Goal: Task Accomplishment & Management: Use online tool/utility

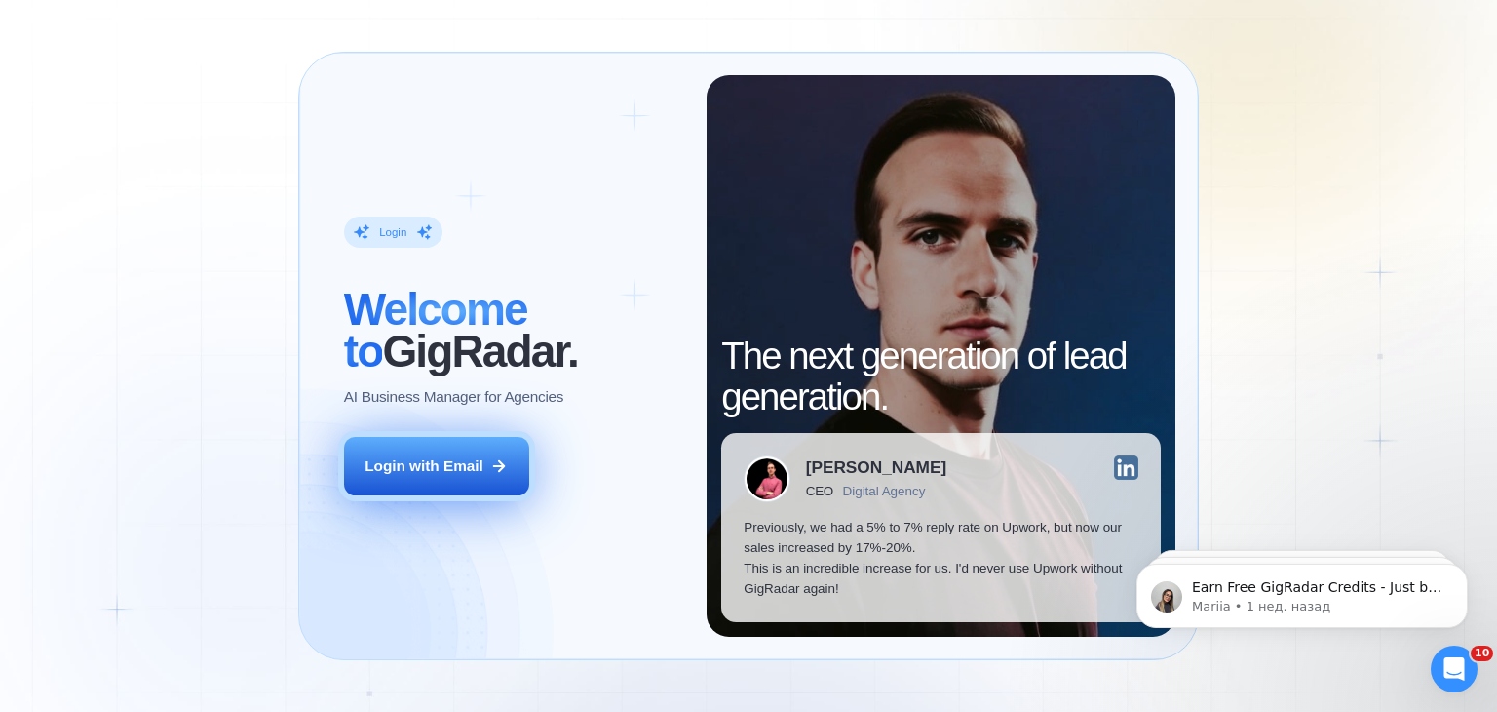
click at [409, 448] on button "Login with Email" at bounding box center [436, 466] width 185 height 58
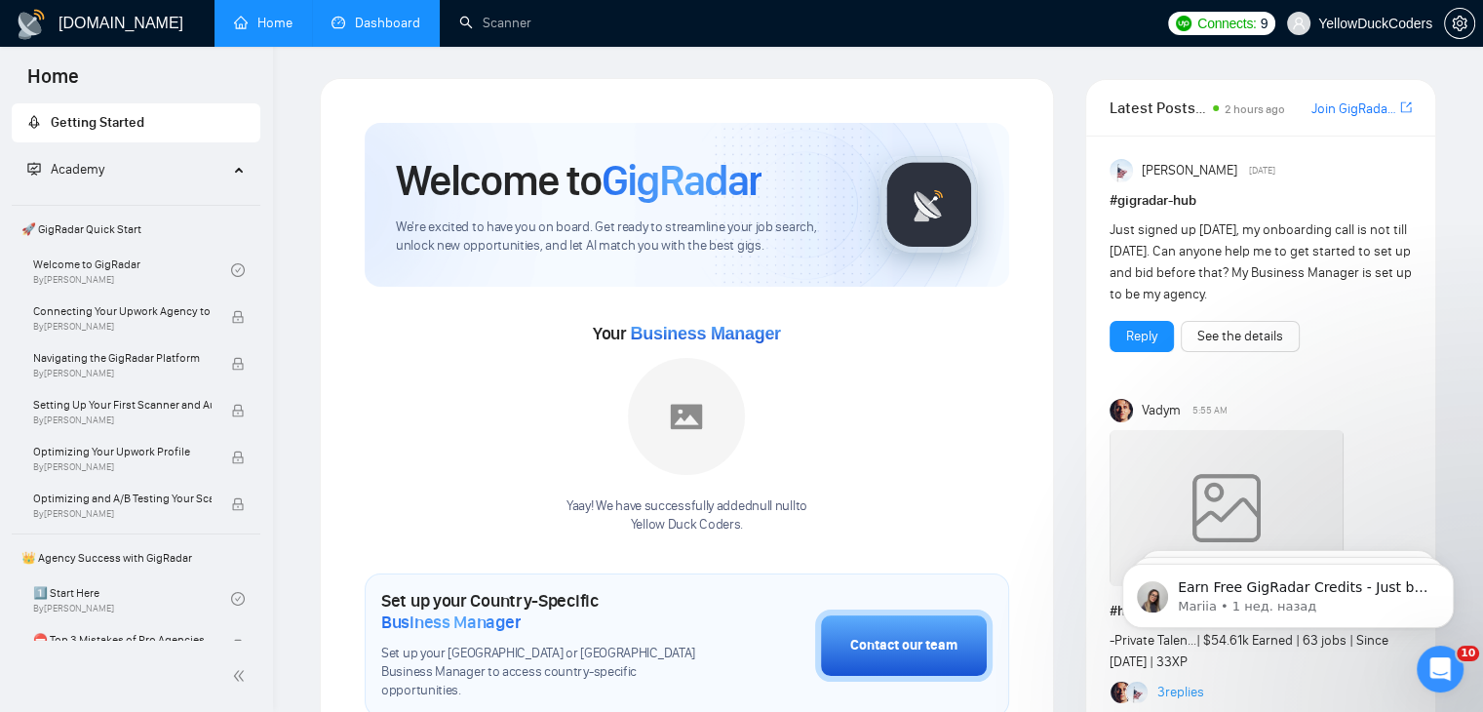
click at [390, 20] on link "Dashboard" at bounding box center [375, 23] width 89 height 17
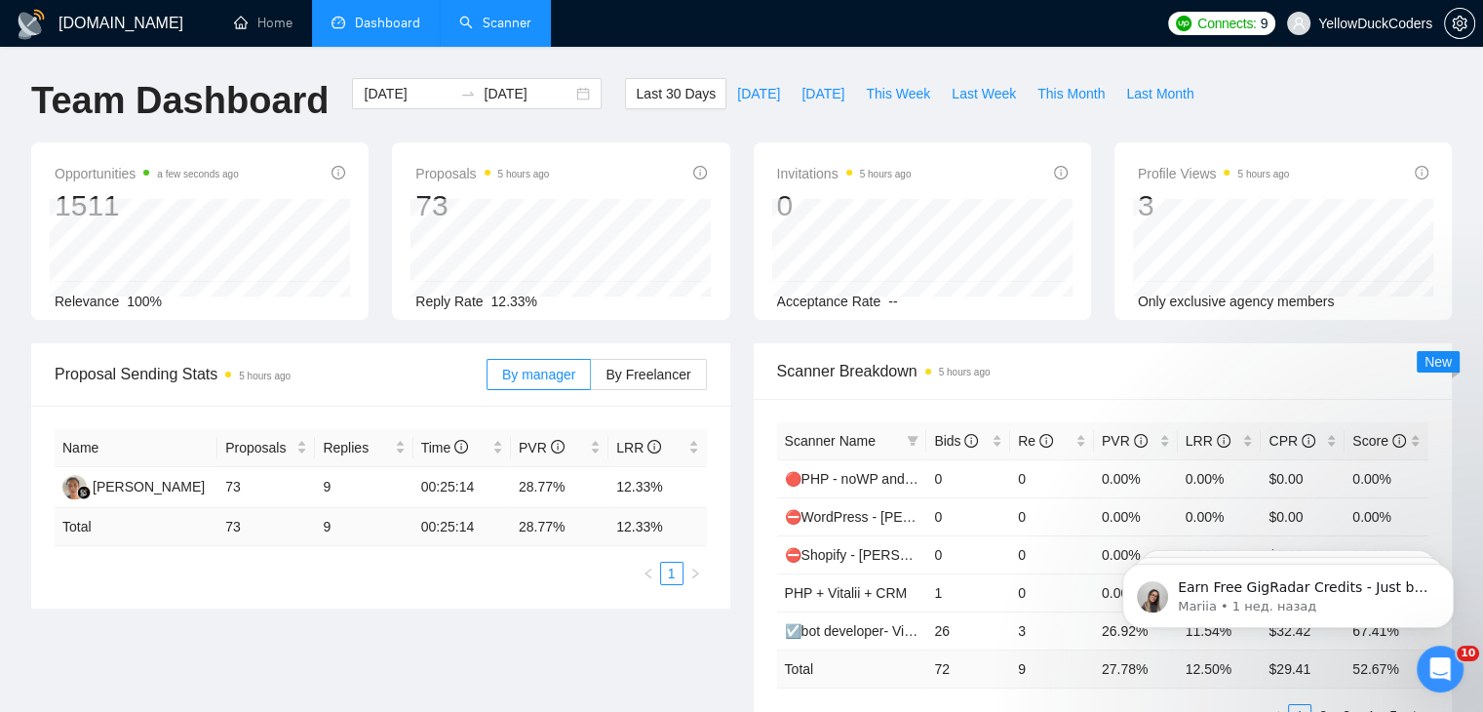
click at [501, 31] on link "Scanner" at bounding box center [495, 23] width 72 height 17
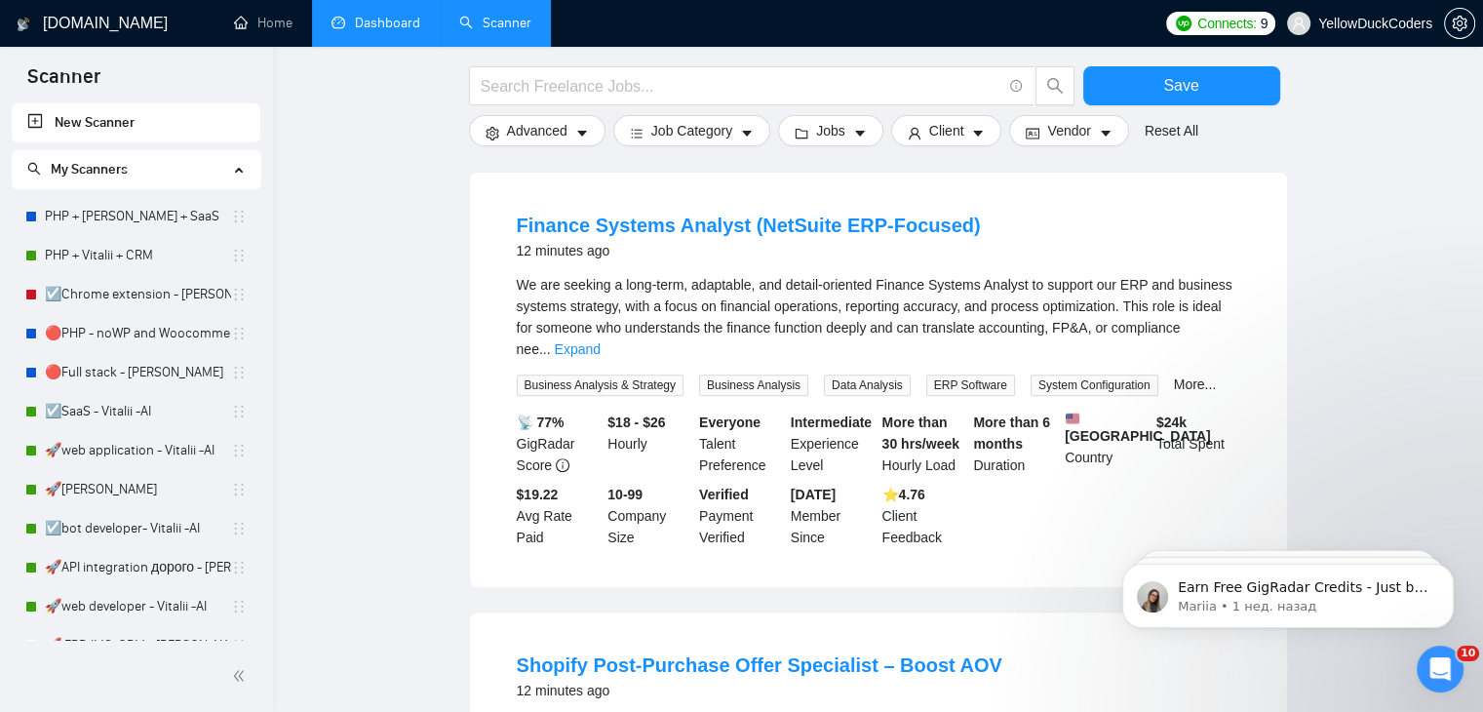
scroll to position [565, 0]
